Goal: Find specific page/section: Find specific page/section

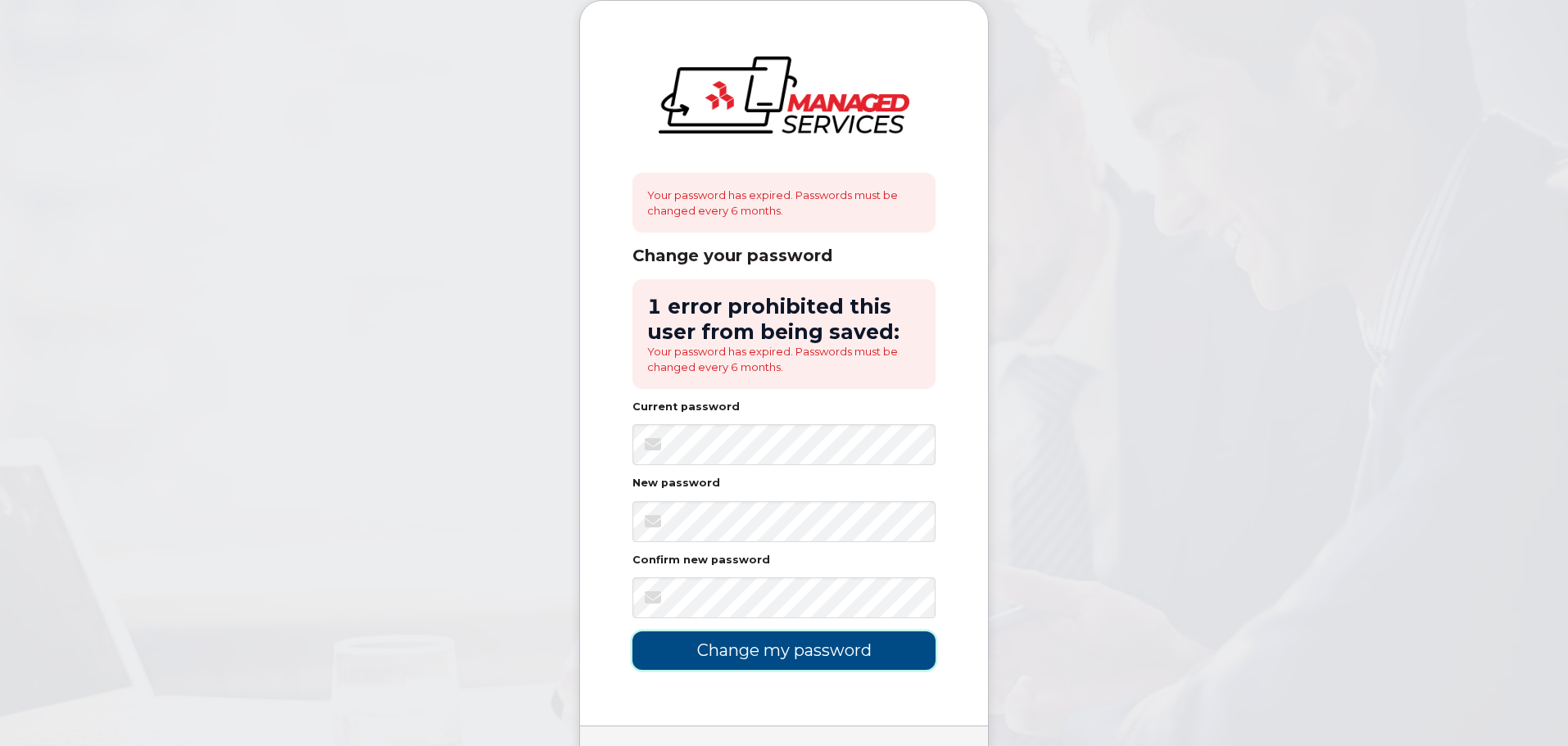
click at [810, 655] on input "Change my password" at bounding box center [784, 650] width 303 height 39
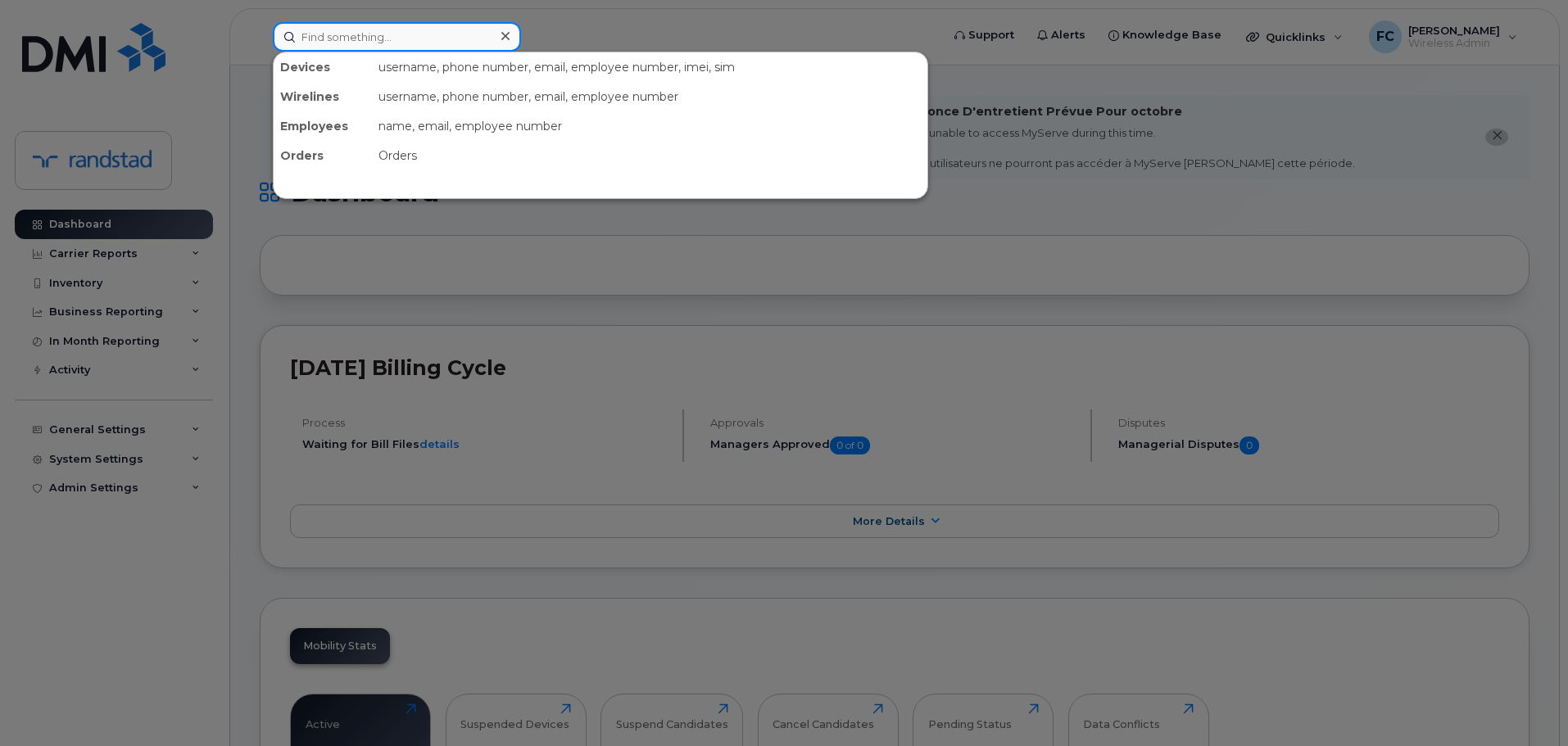
click at [375, 32] on input at bounding box center [396, 37] width 248 height 30
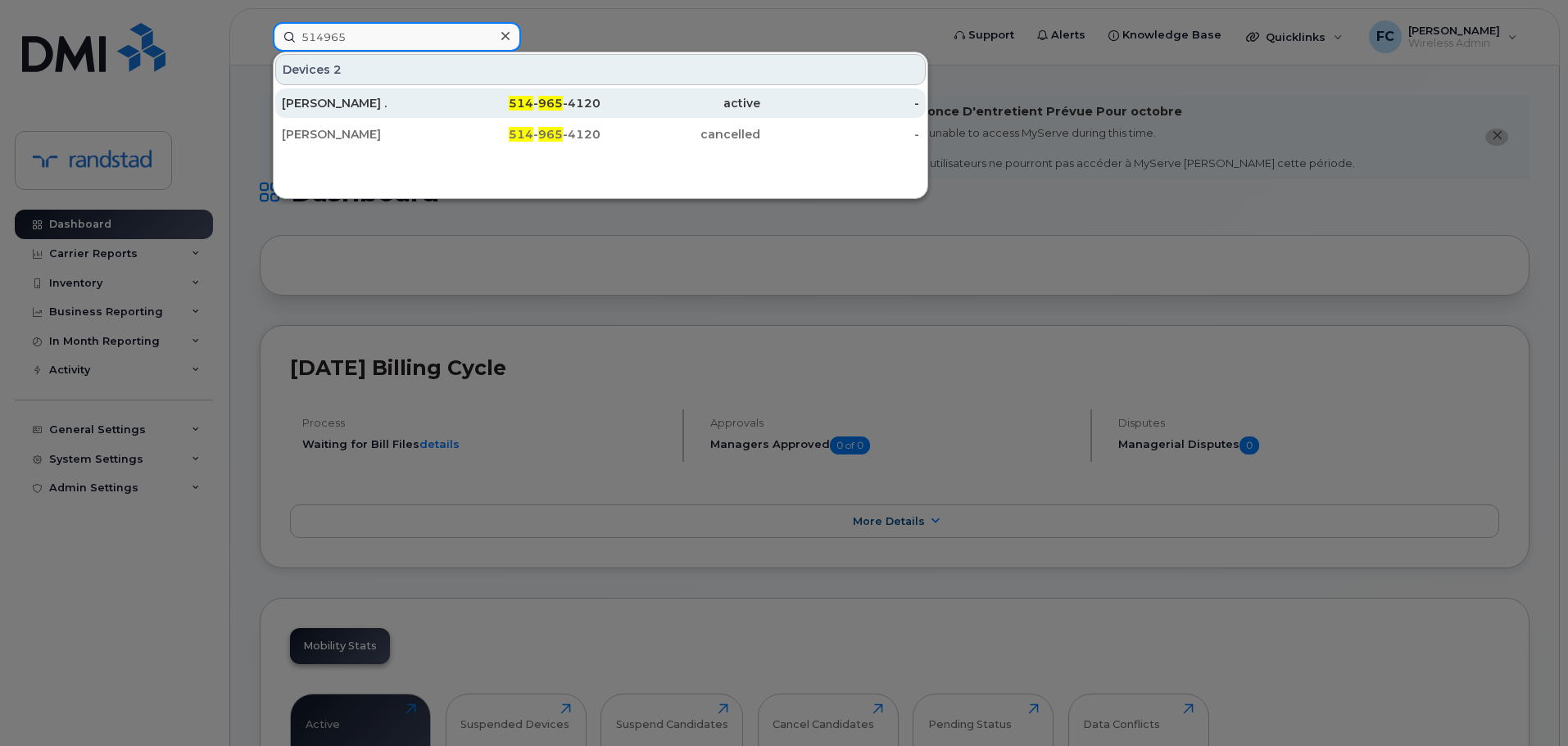
type input "514965"
click at [557, 111] on div "514 - 965 -4120" at bounding box center [521, 103] width 160 height 30
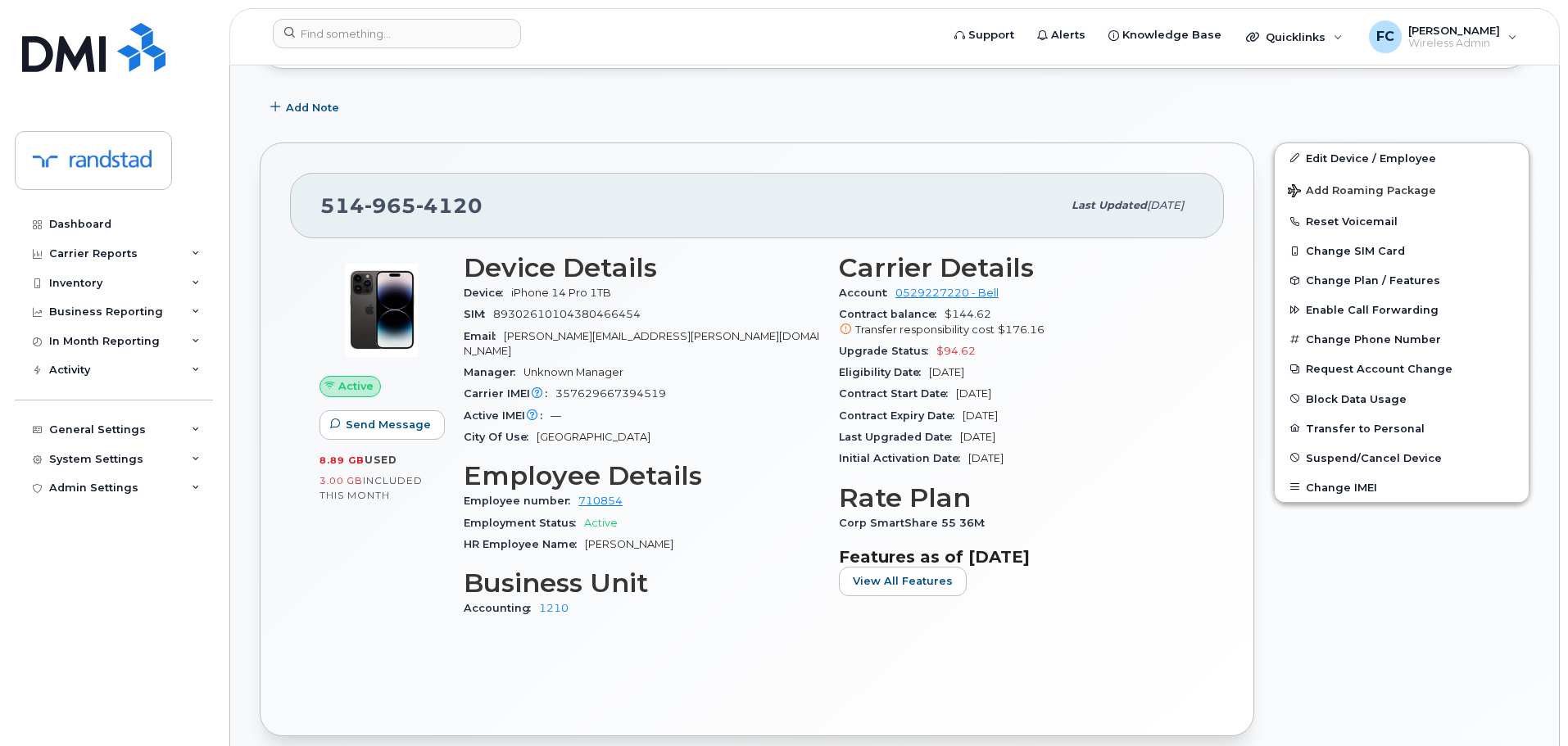
scroll to position [573, 0]
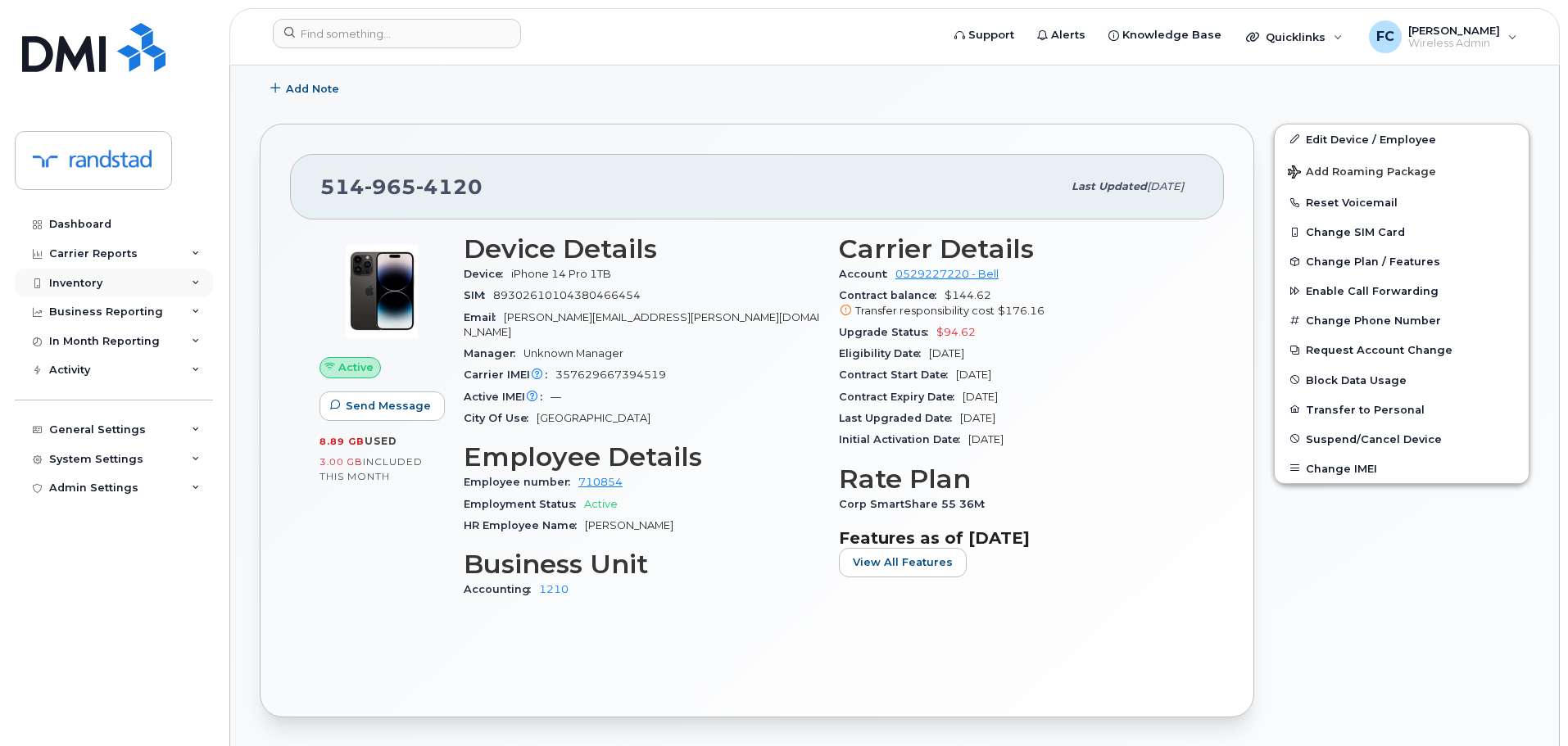
click at [175, 277] on div "Inventory" at bounding box center [114, 283] width 198 height 30
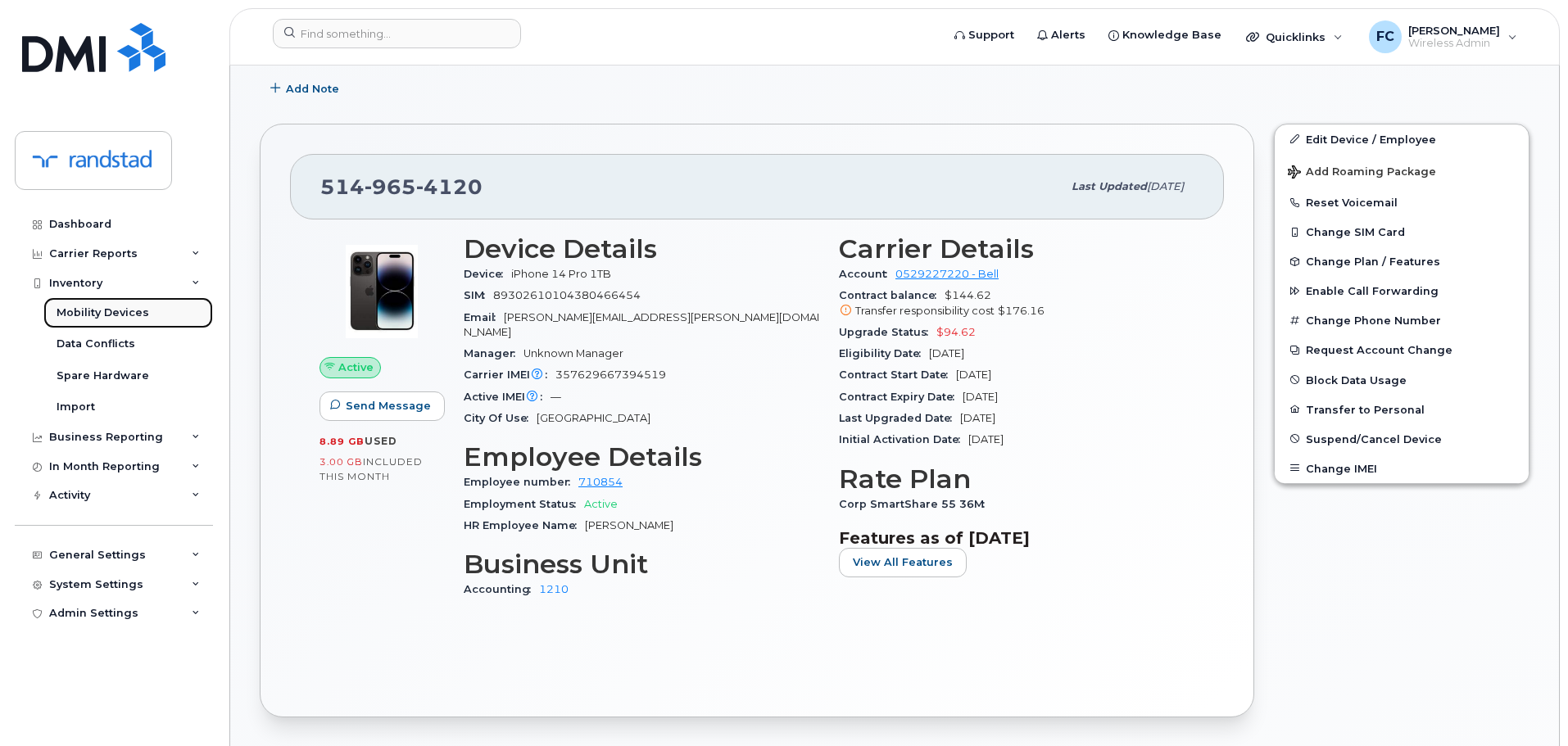
click at [112, 314] on div "Mobility Devices" at bounding box center [103, 313] width 92 height 15
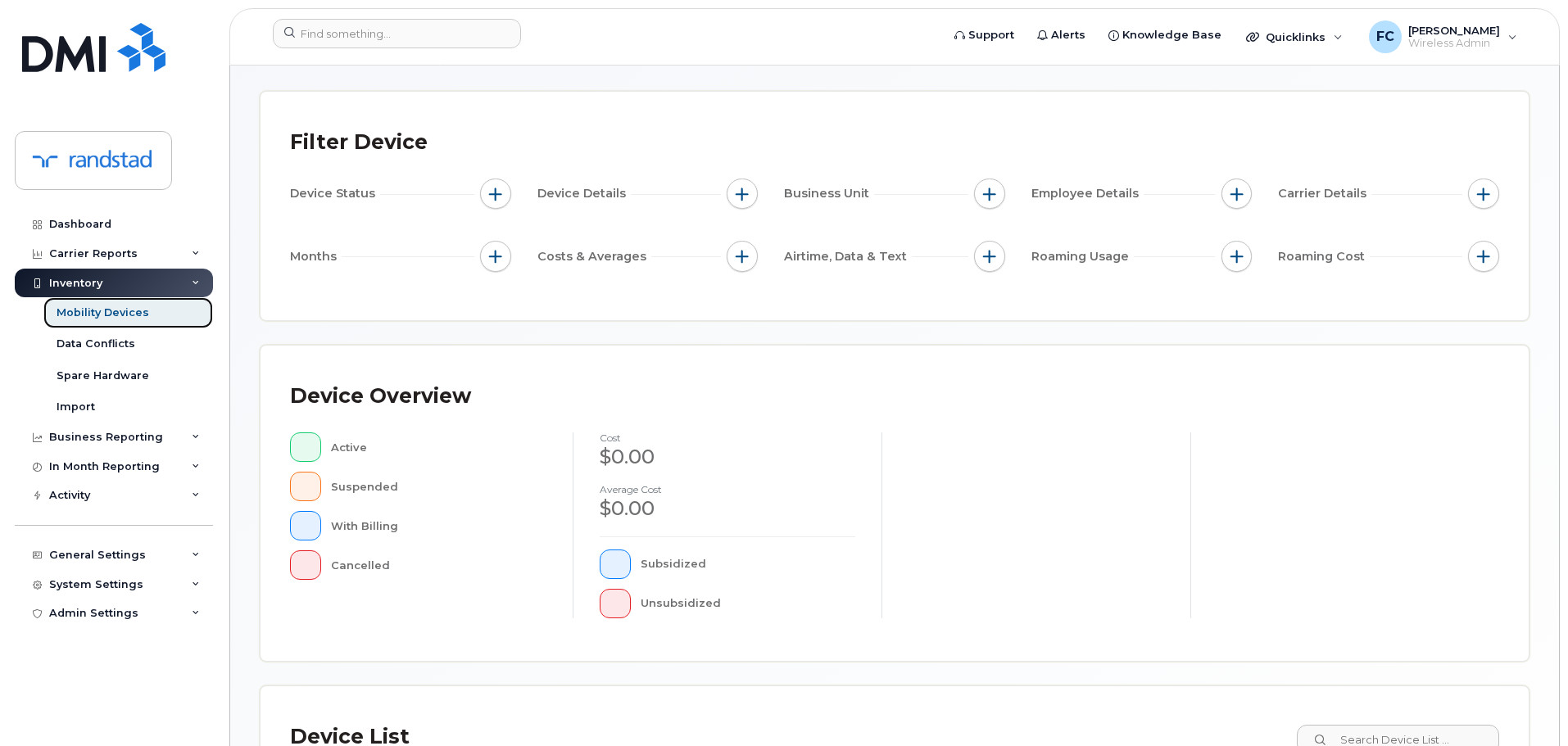
scroll to position [164, 0]
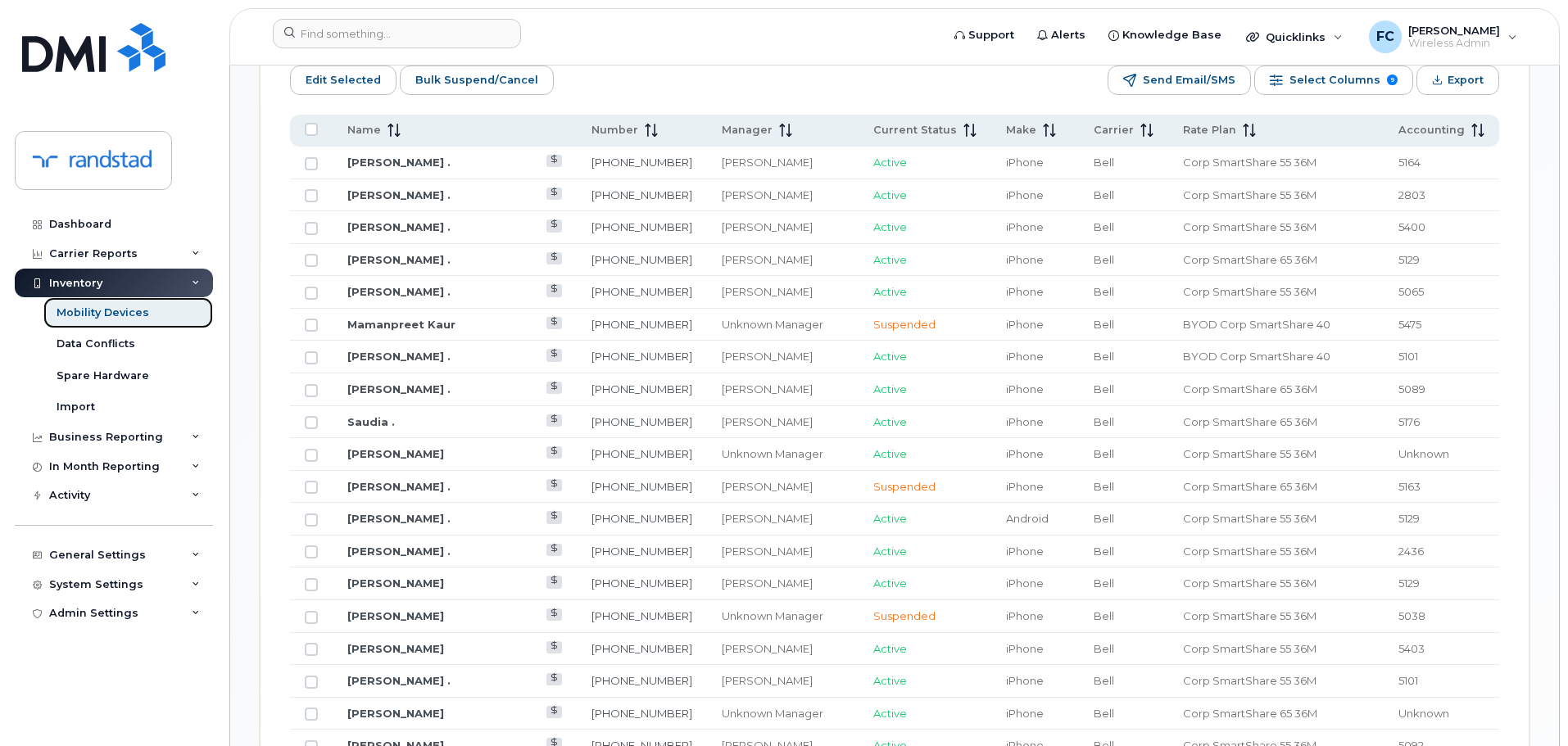
scroll to position [901, 0]
